Goal: Transaction & Acquisition: Download file/media

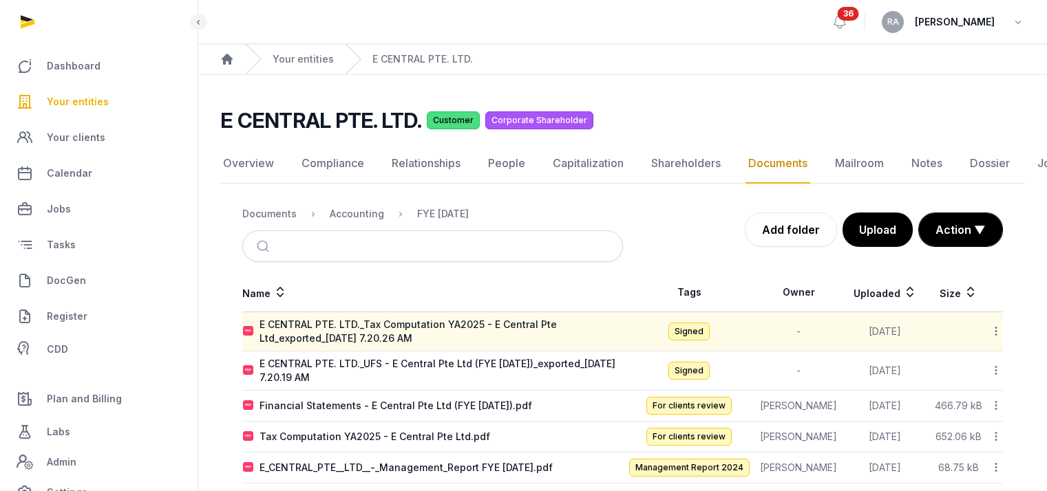
click at [105, 106] on span "Your entities" at bounding box center [78, 102] width 62 height 17
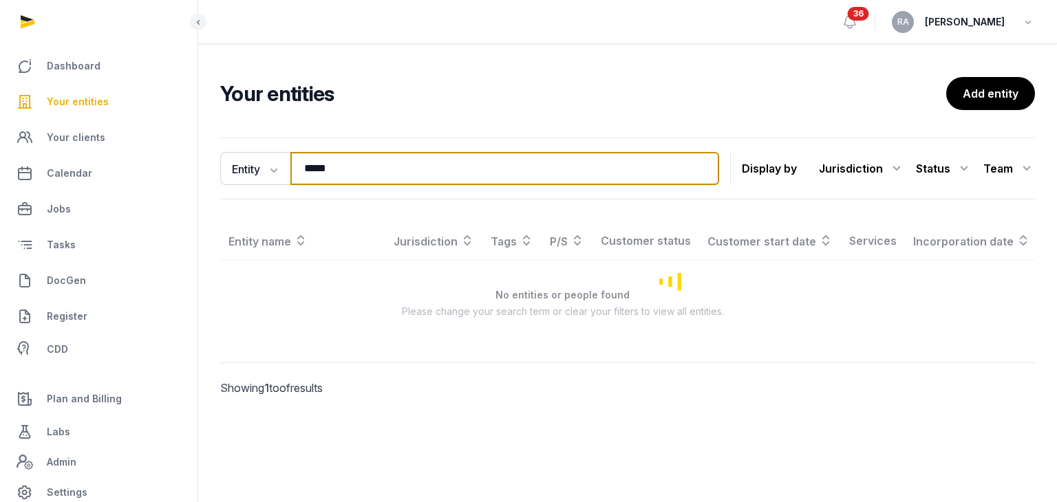
drag, startPoint x: 358, startPoint y: 171, endPoint x: 308, endPoint y: 171, distance: 49.5
click at [308, 171] on input "*****" at bounding box center [504, 168] width 429 height 33
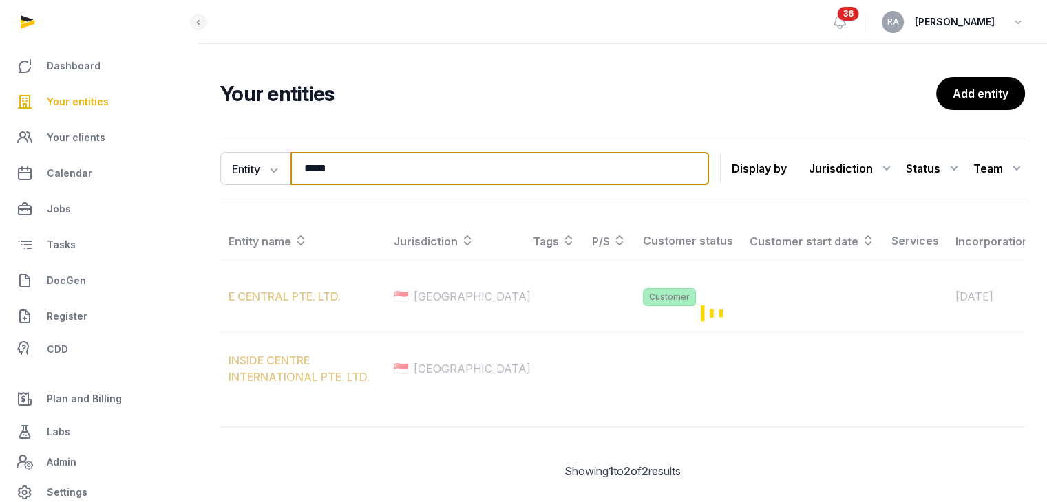
type input "*****"
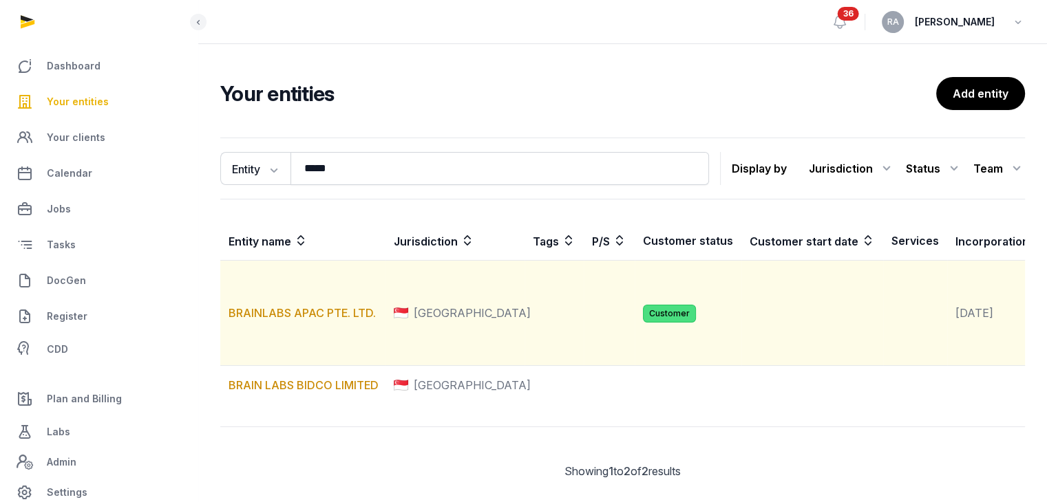
click at [306, 336] on td "BRAINLABS APAC PTE. LTD." at bounding box center [302, 313] width 165 height 105
click at [307, 320] on link "BRAINLABS APAC PTE. LTD." at bounding box center [301, 313] width 147 height 14
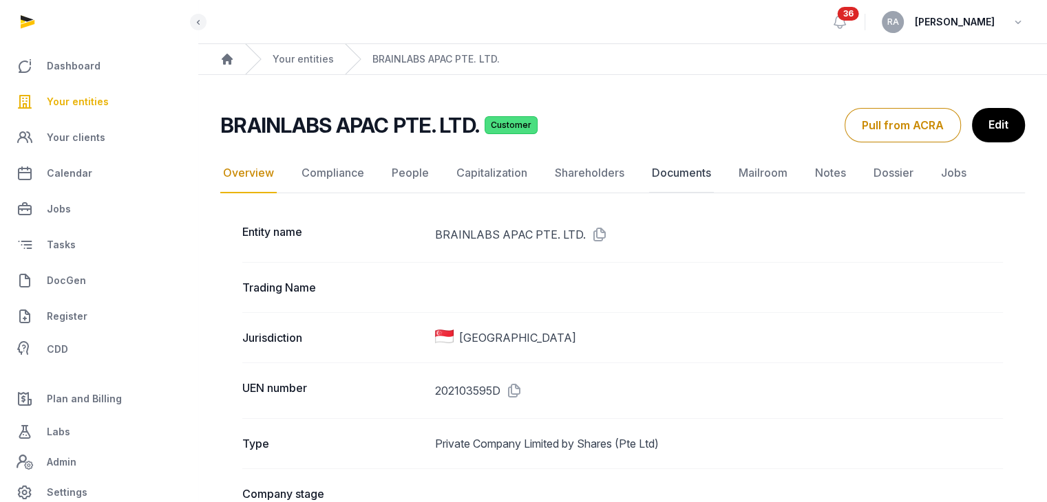
click at [691, 174] on link "Documents" at bounding box center [681, 173] width 65 height 40
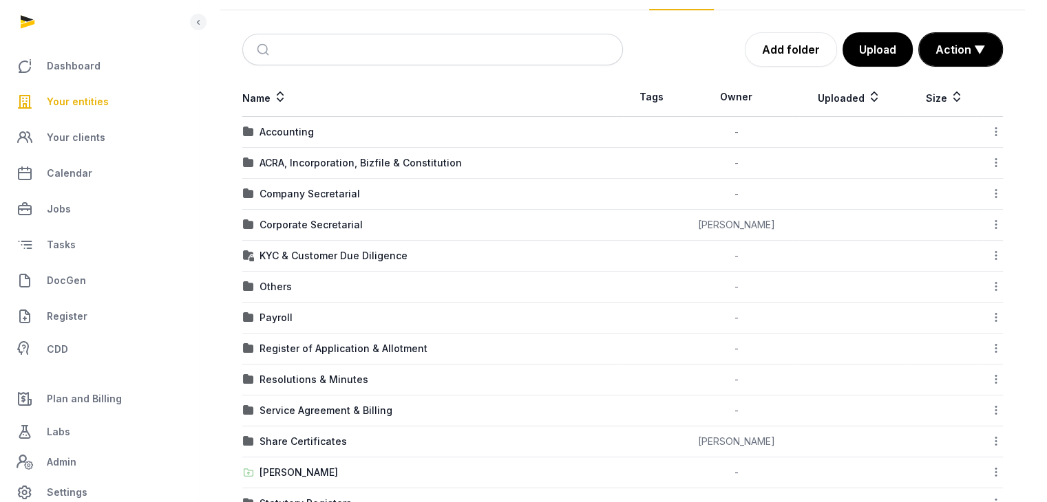
scroll to position [206, 0]
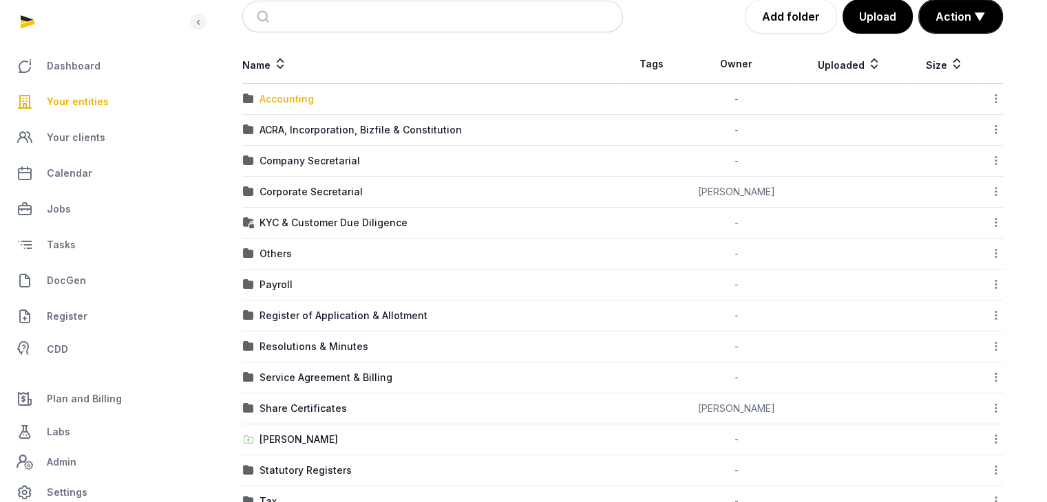
click at [292, 105] on div "Accounting" at bounding box center [286, 99] width 54 height 14
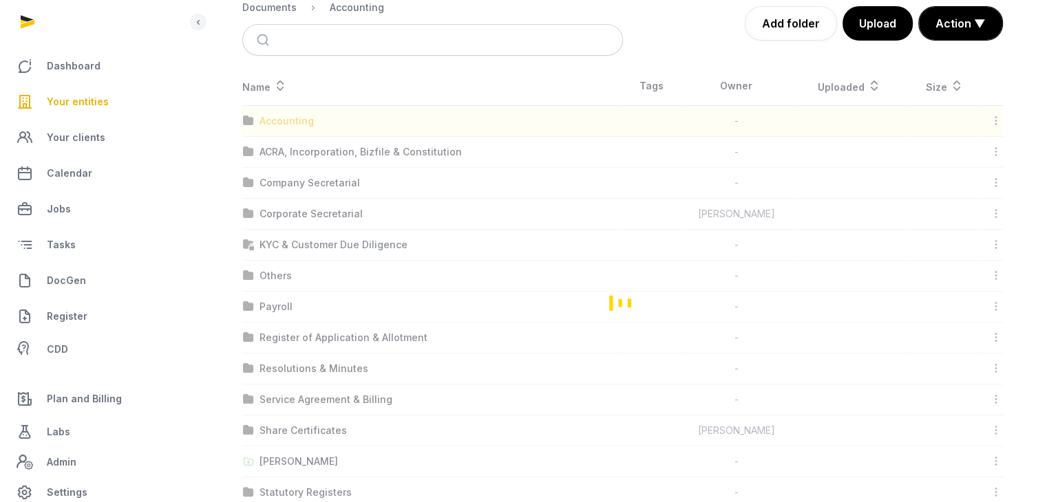
click at [292, 105] on div "Loading" at bounding box center [622, 303] width 804 height 472
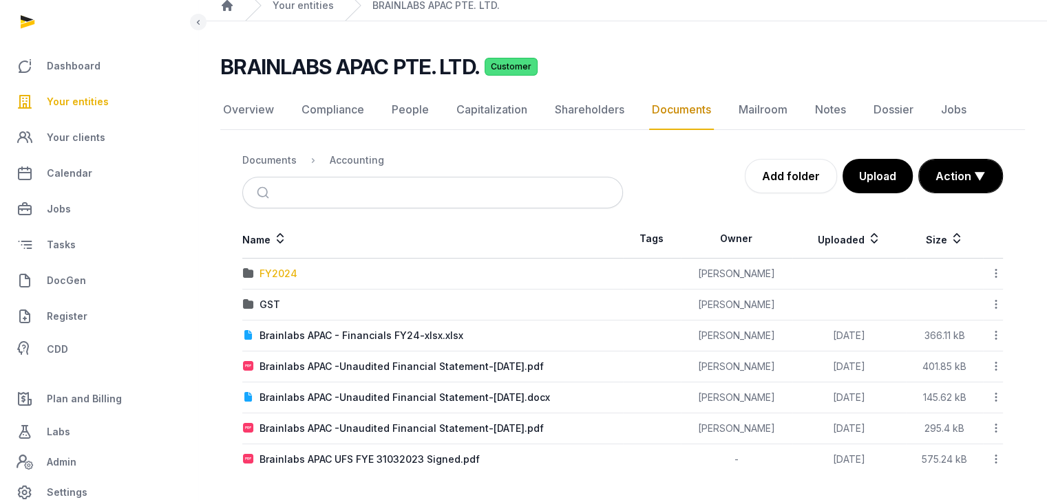
scroll to position [52, 0]
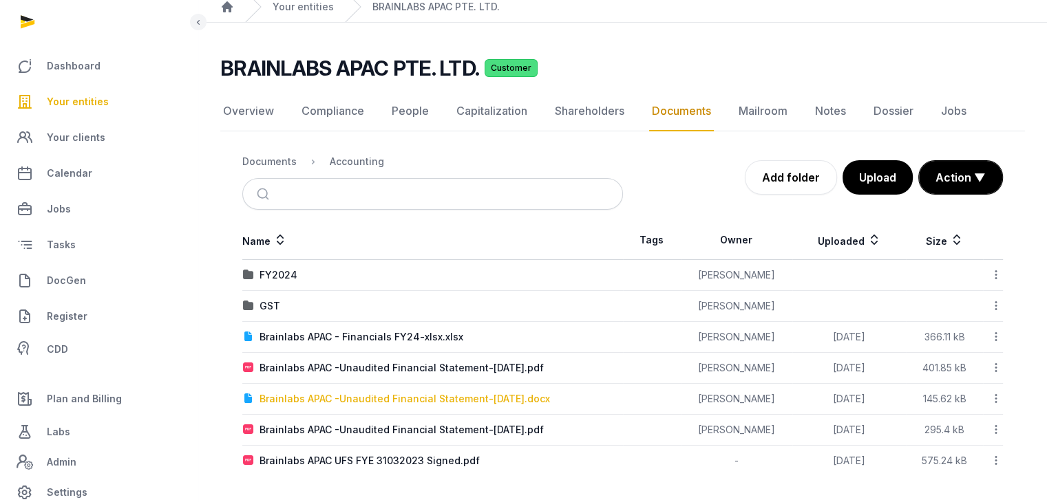
click at [442, 396] on div "Brainlabs APAC -Unaudited Financial Statement-[DATE].docx" at bounding box center [404, 399] width 290 height 14
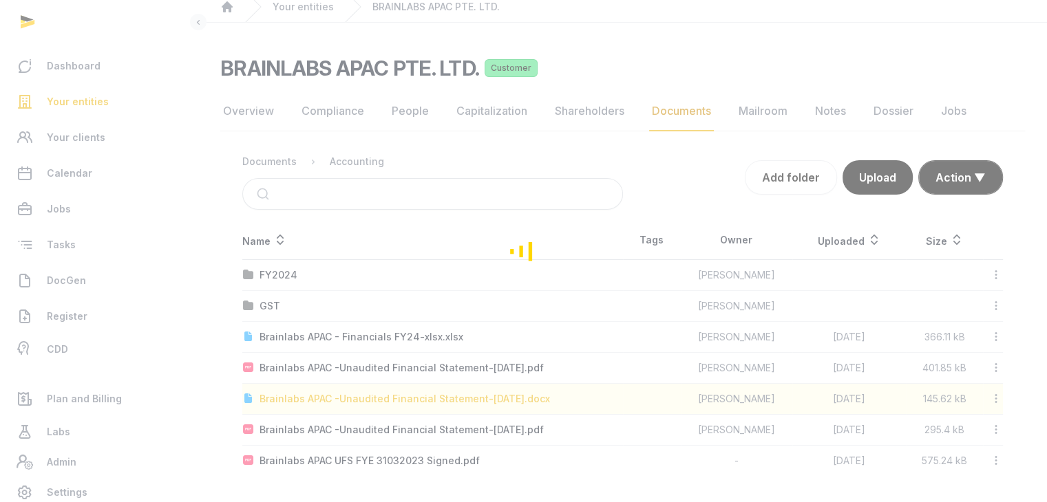
click at [442, 396] on div "Loading" at bounding box center [523, 251] width 1047 height 502
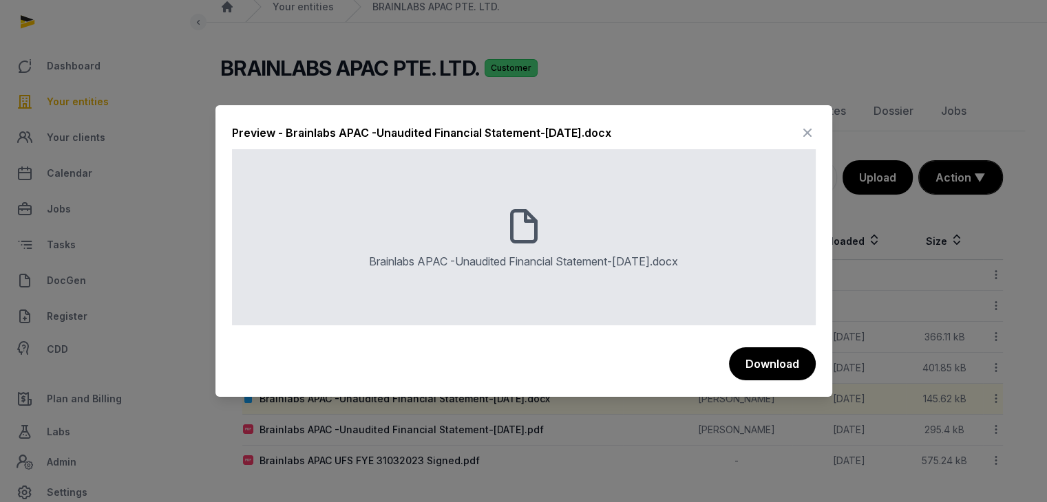
click at [806, 131] on icon at bounding box center [807, 133] width 17 height 22
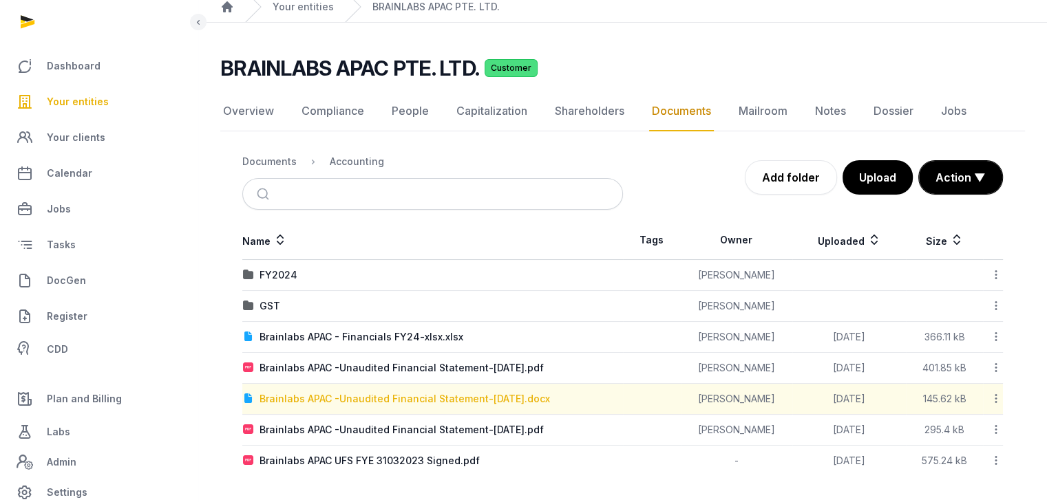
click at [508, 394] on div "Brainlabs APAC -Unaudited Financial Statement-[DATE].docx" at bounding box center [404, 399] width 290 height 14
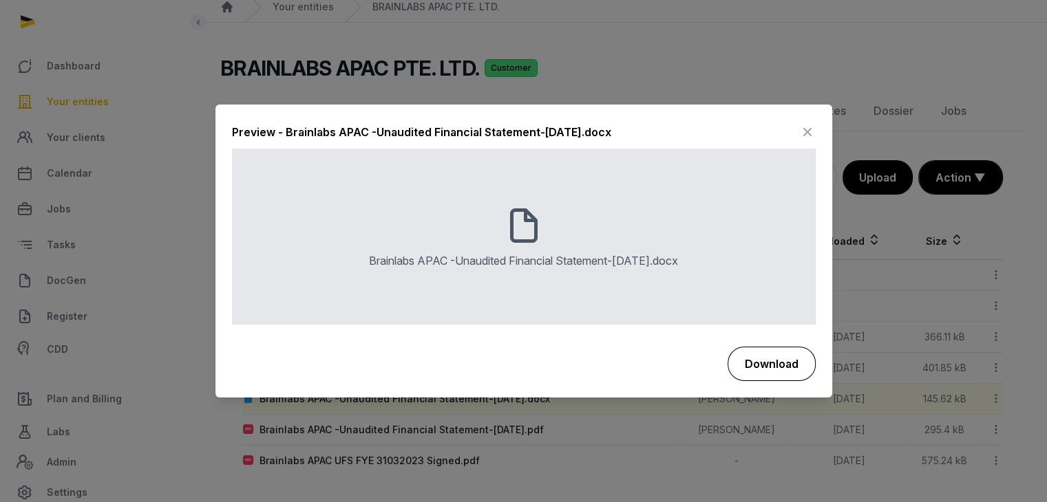
click at [762, 366] on button "Download" at bounding box center [771, 364] width 88 height 34
